Goal: Complete application form

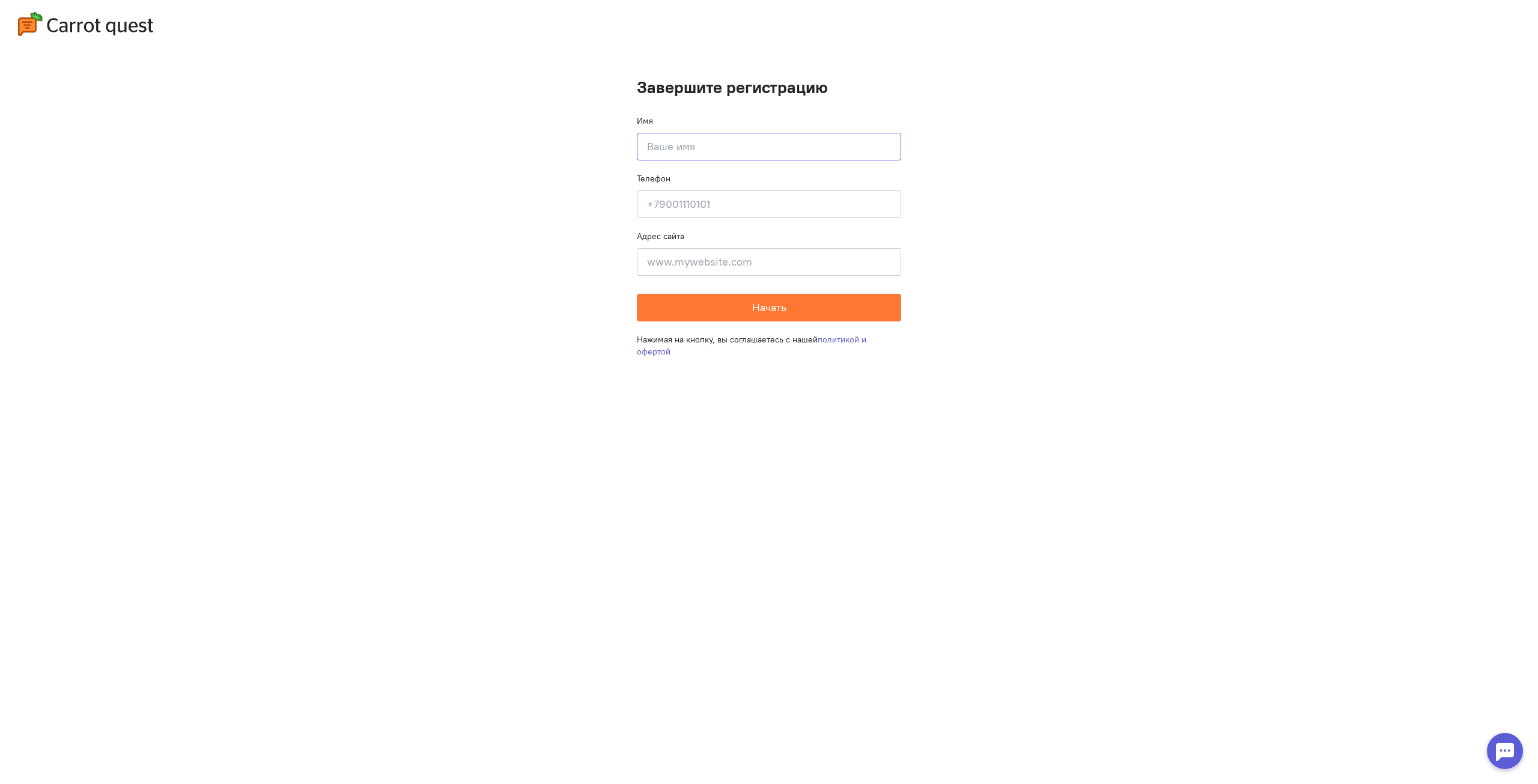
click at [732, 143] on input at bounding box center [768, 146] width 264 height 28
type input "[PERSON_NAME]"
type input "79995391984"
type input "[DOMAIN_NAME]"
click at [748, 317] on button "Начать" at bounding box center [768, 307] width 264 height 28
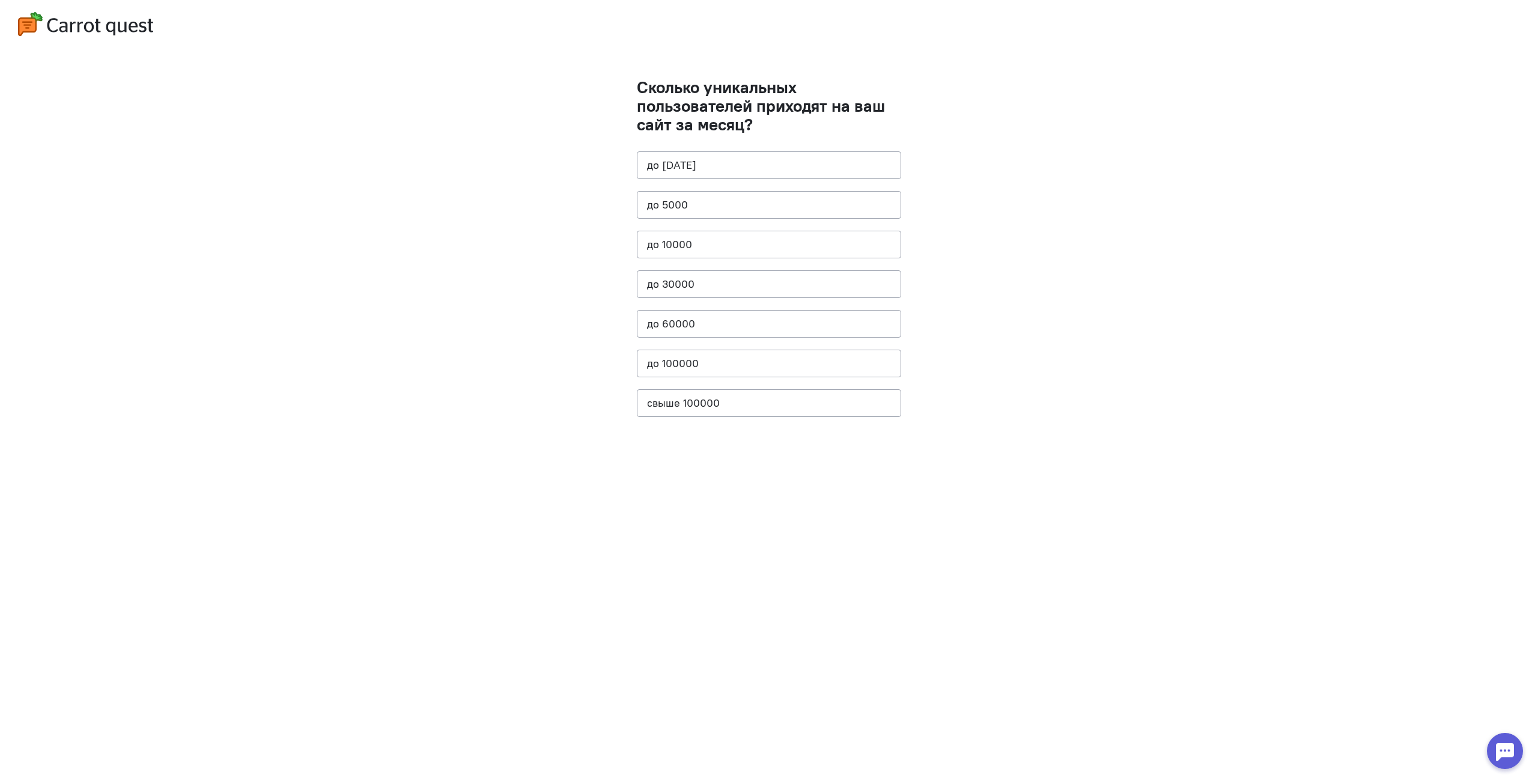
drag, startPoint x: 423, startPoint y: 406, endPoint x: 599, endPoint y: 403, distance: 176.0
click at [423, 406] on cq-questions "Сколько уникальных пользователей приходят на ваш сайт за месяц? до [DATE] до 50…" at bounding box center [769, 392] width 1538 height 784
drag, startPoint x: 240, startPoint y: 454, endPoint x: 282, endPoint y: 397, distance: 70.8
click at [240, 453] on cq-questions "Сколько уникальных пользователей приходят на ваш сайт за месяц? до [DATE] до 50…" at bounding box center [769, 392] width 1538 height 784
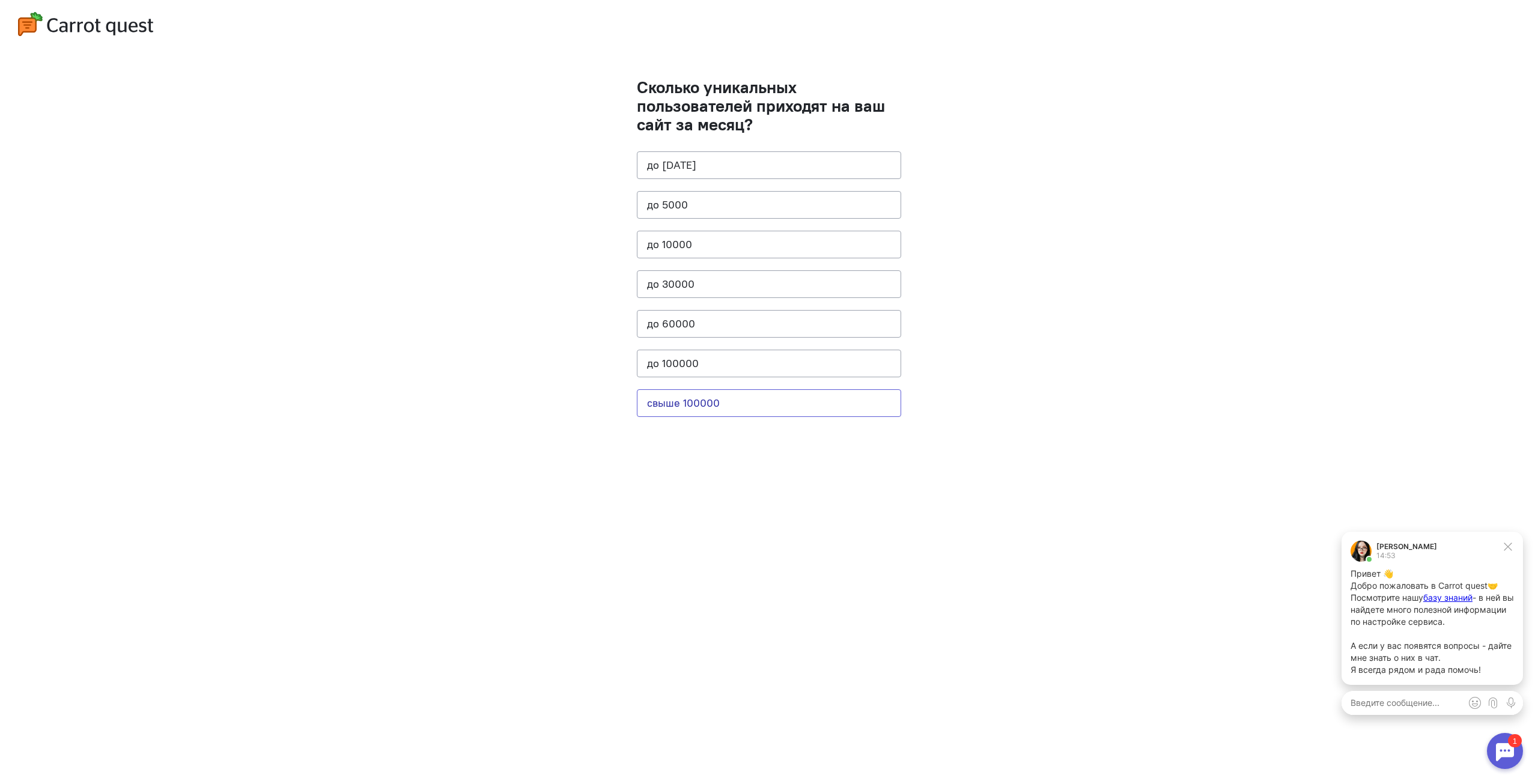
click at [812, 406] on button "свыше 100000" at bounding box center [768, 402] width 264 height 28
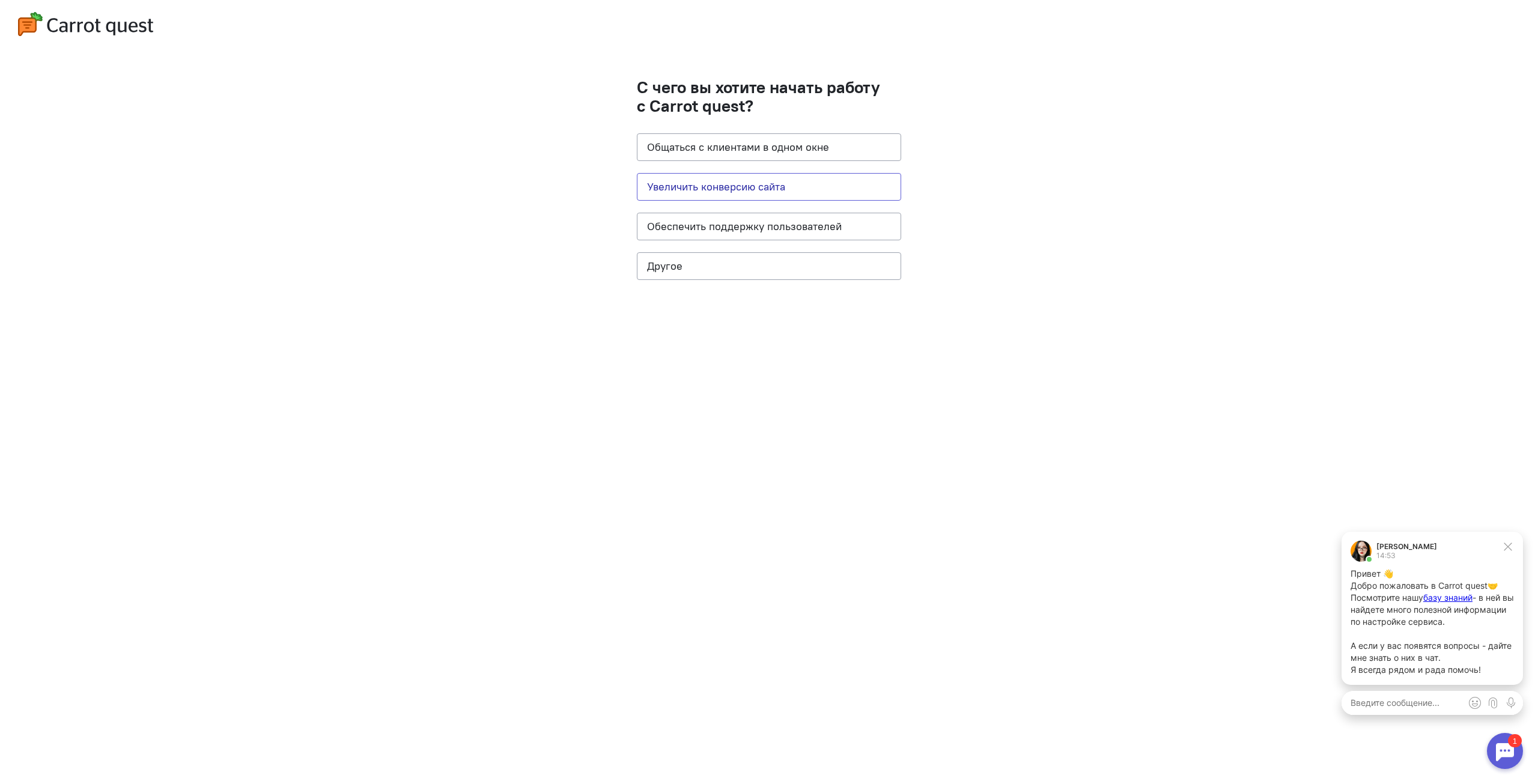
click at [840, 195] on button "Увеличить конверсию сайта" at bounding box center [768, 186] width 264 height 28
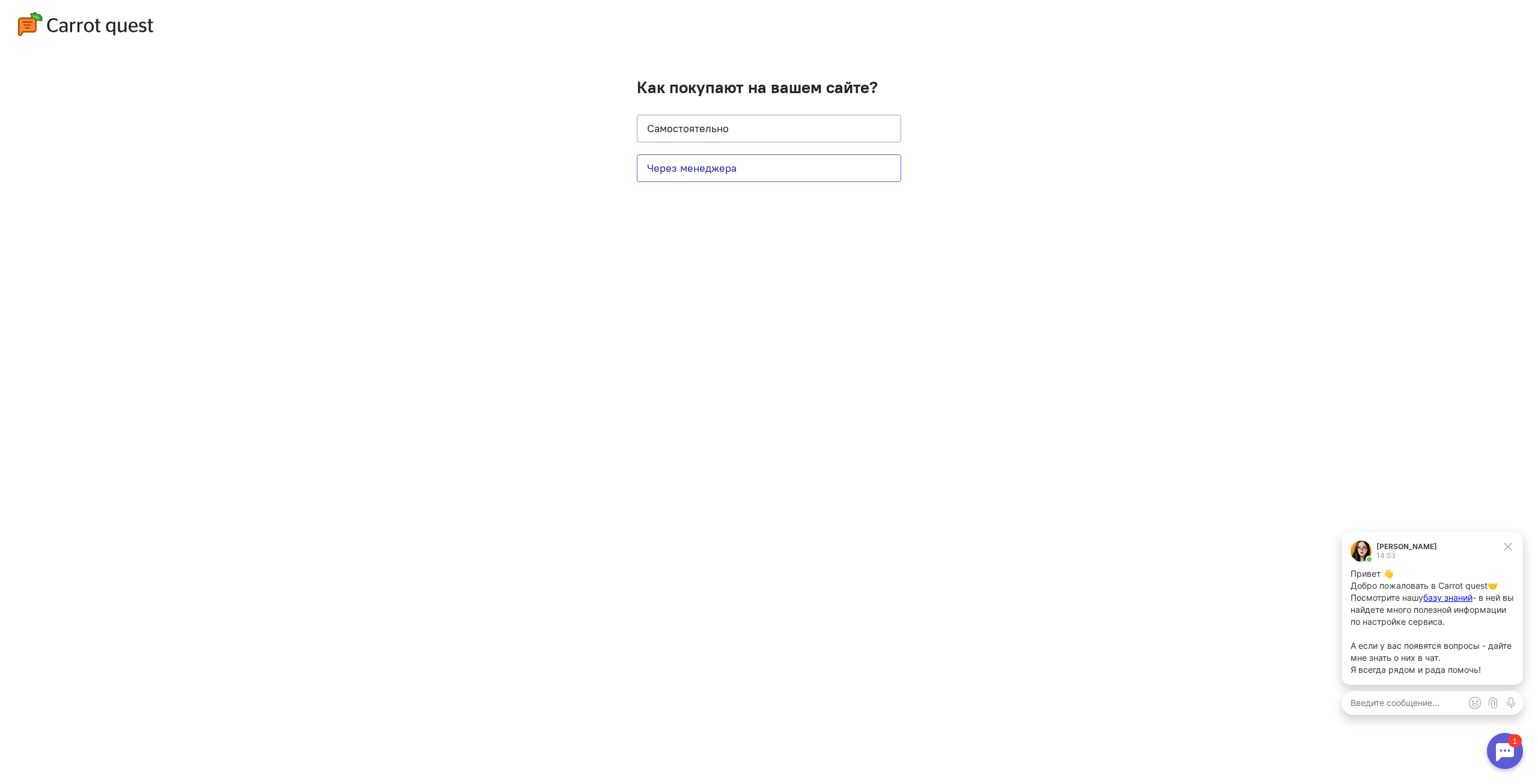
drag, startPoint x: 674, startPoint y: 166, endPoint x: 656, endPoint y: 175, distance: 20.1
click at [675, 166] on button "Через менеджера" at bounding box center [768, 168] width 264 height 28
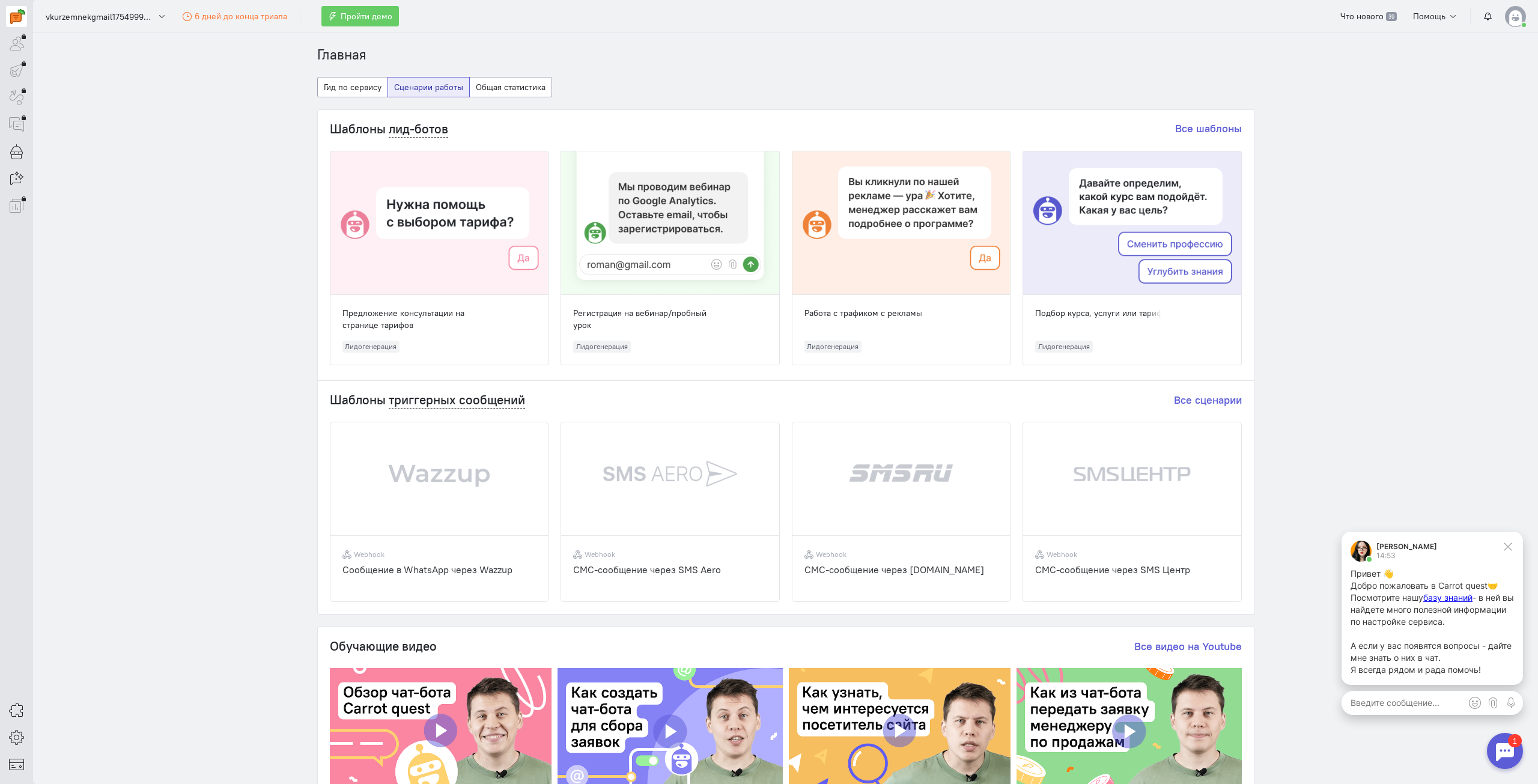
click at [201, 222] on section "Главная Гид по сервису Сценарии работы Общая статистика Шаблоны лид-ботов Все ш…" at bounding box center [785, 408] width 1505 height 751
drag, startPoint x: 196, startPoint y: 427, endPoint x: 234, endPoint y: 418, distance: 39.1
click at [196, 427] on section "Главная Гид по сервису Сценарии работы Общая статистика Шаблоны лид-ботов Все ш…" at bounding box center [785, 408] width 1505 height 751
